Goal: Information Seeking & Learning: Learn about a topic

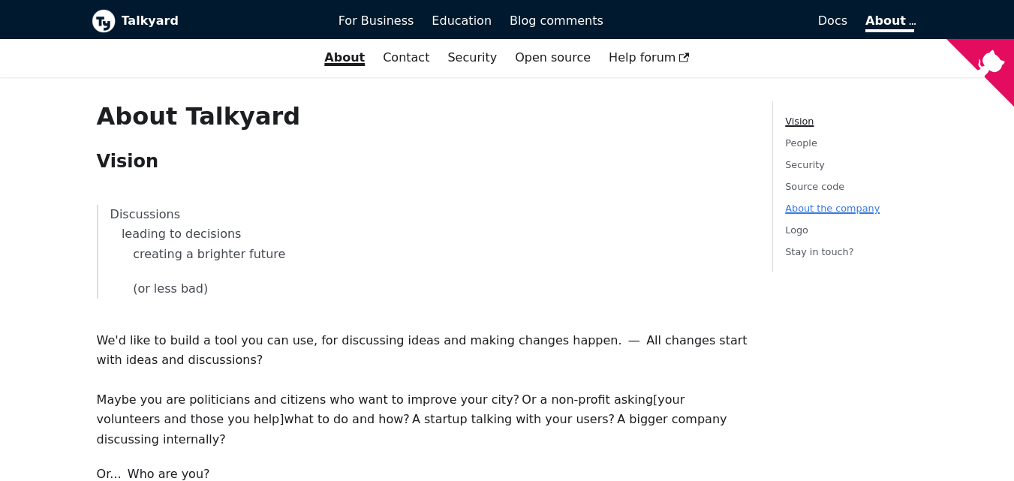
click at [804, 203] on link "About the company" at bounding box center [832, 208] width 95 height 11
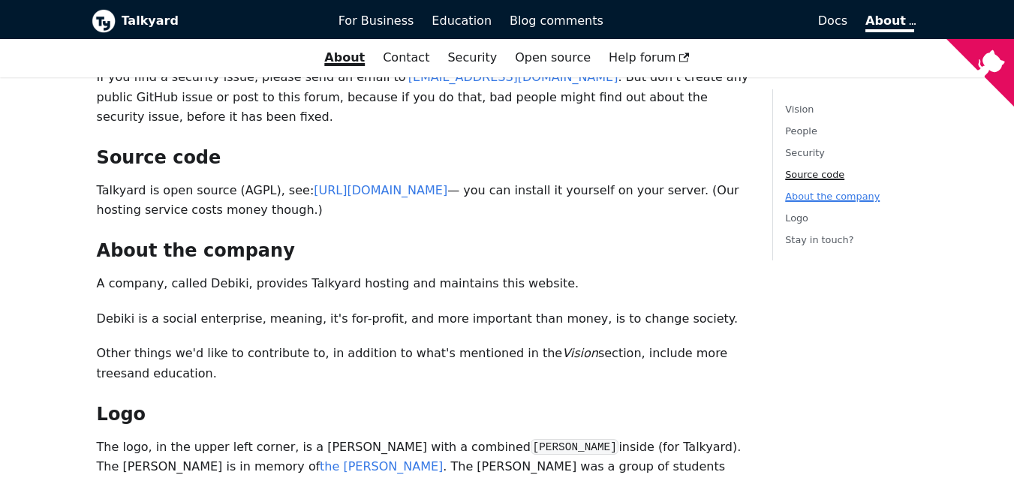
click at [823, 193] on link "About the company" at bounding box center [832, 196] width 95 height 11
click at [819, 195] on link "About the company" at bounding box center [832, 196] width 95 height 11
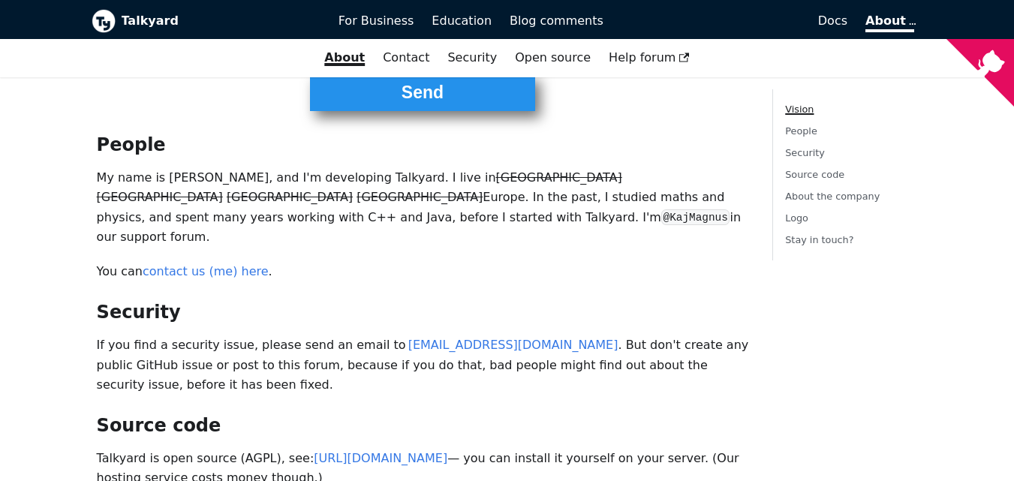
scroll to position [341, 0]
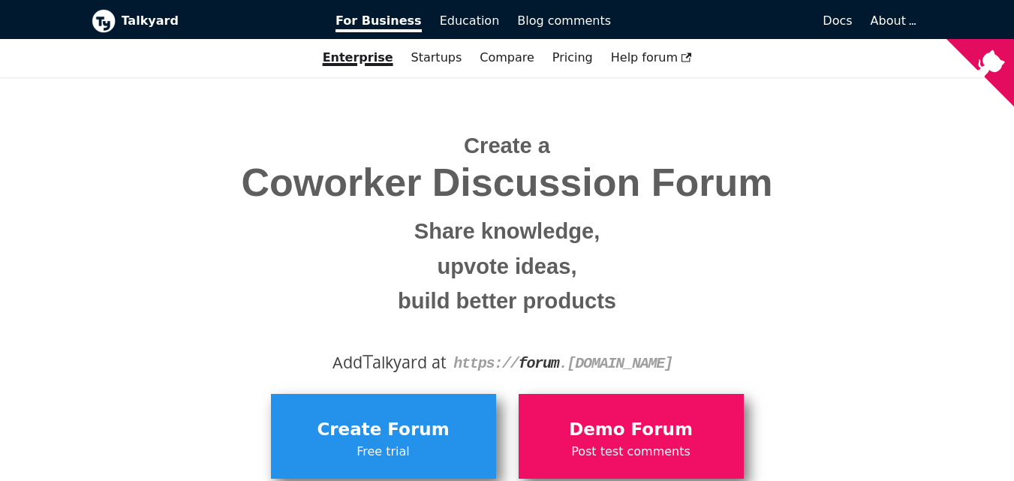
scroll to position [150, 0]
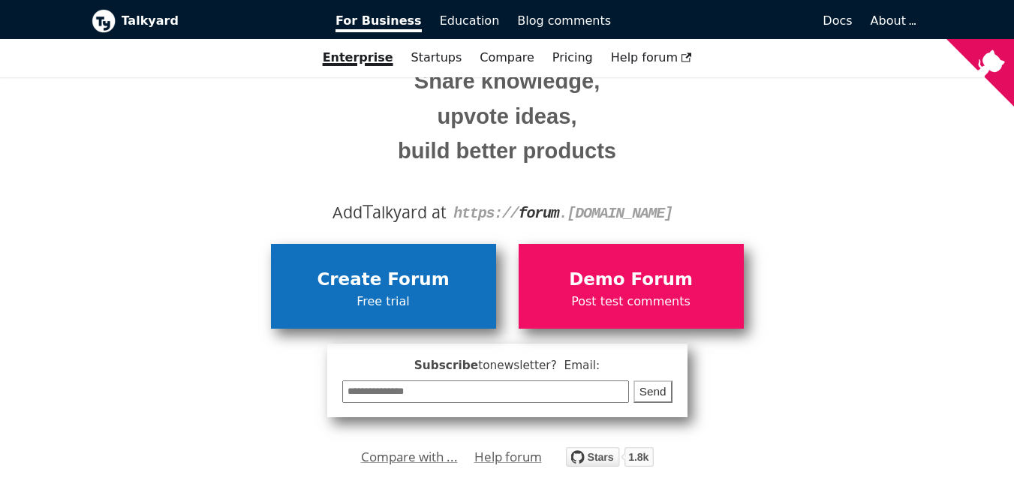
click at [400, 276] on span "Create Forum" at bounding box center [383, 280] width 210 height 29
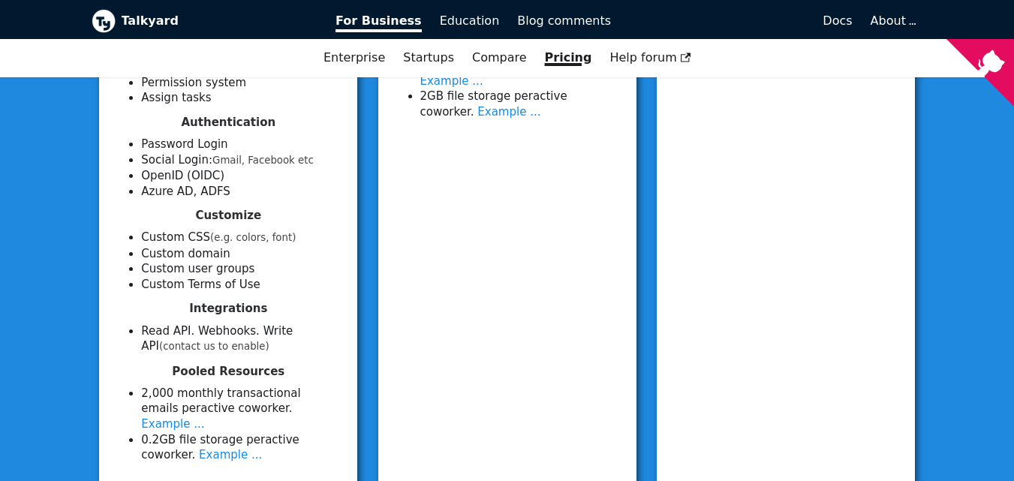
scroll to position [788, 0]
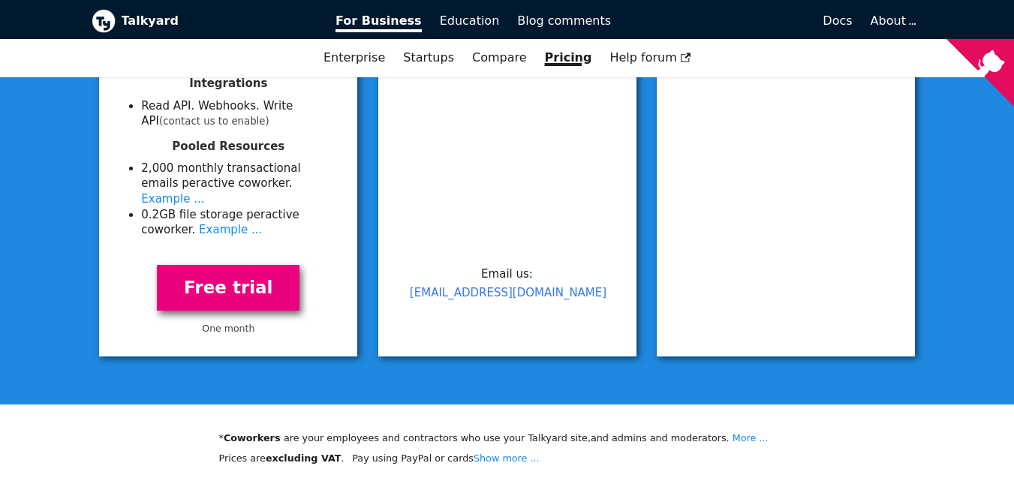
click at [235, 282] on link "Free trial" at bounding box center [228, 288] width 143 height 46
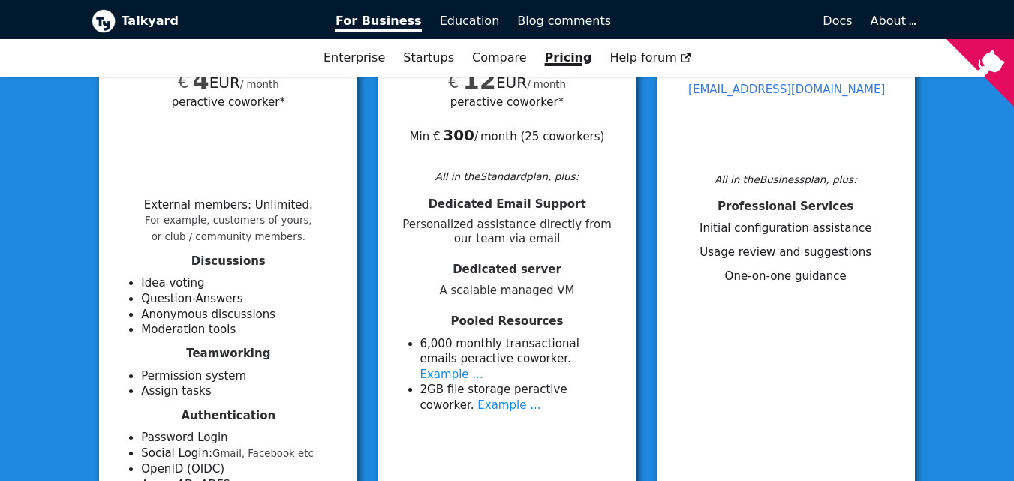
scroll to position [263, 0]
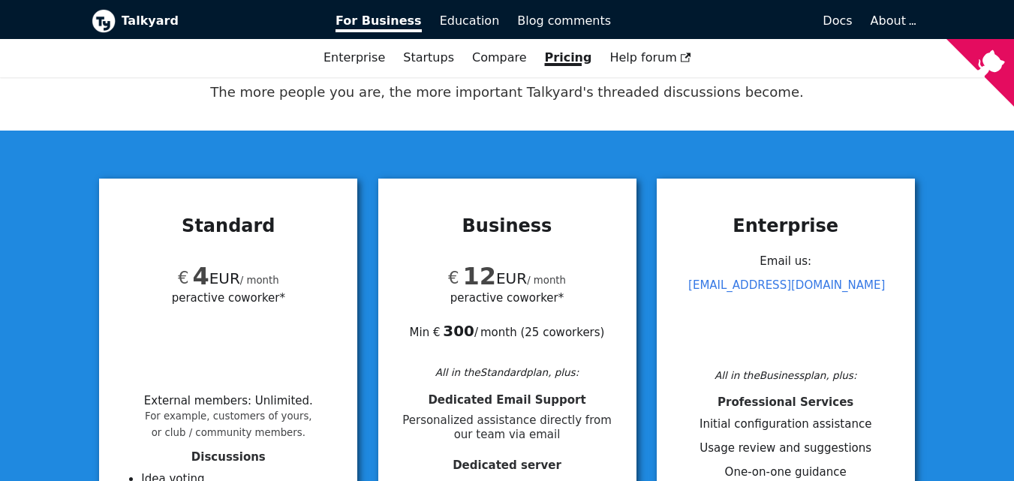
scroll to position [225, 0]
